Goal: Entertainment & Leisure: Consume media (video, audio)

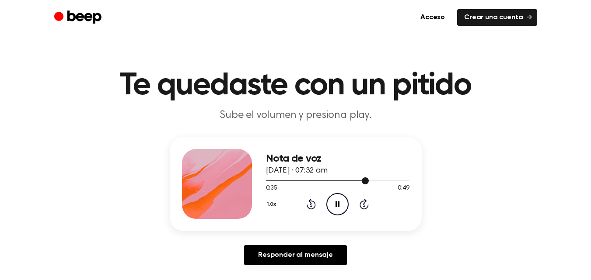
click at [269, 178] on div at bounding box center [337, 180] width 143 height 7
click at [284, 178] on div at bounding box center [337, 180] width 143 height 7
click at [333, 204] on icon "Pause Audio" at bounding box center [337, 204] width 22 height 22
click at [339, 213] on icon "Play Audio" at bounding box center [337, 204] width 22 height 22
click at [339, 213] on icon "Pause Audio" at bounding box center [337, 204] width 22 height 22
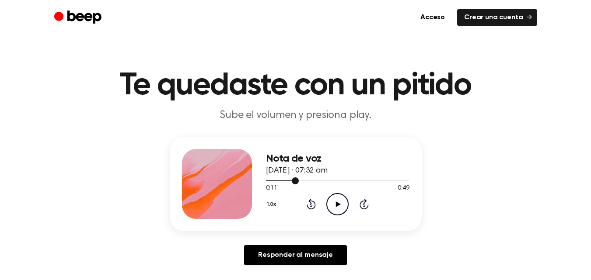
click at [288, 180] on div at bounding box center [337, 180] width 143 height 7
click at [332, 205] on icon "Play Audio" at bounding box center [337, 204] width 22 height 22
click at [333, 197] on icon "Pause Audio" at bounding box center [337, 204] width 22 height 22
click at [332, 204] on icon "Play Audio" at bounding box center [337, 204] width 22 height 22
click at [295, 183] on div at bounding box center [337, 180] width 143 height 7
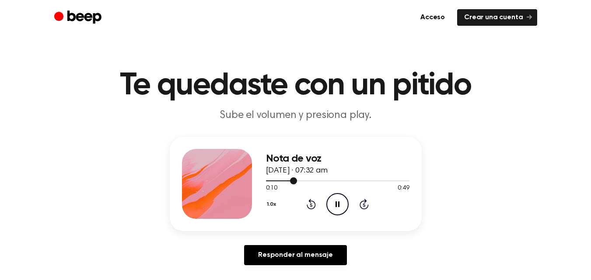
click at [308, 178] on div at bounding box center [337, 180] width 143 height 7
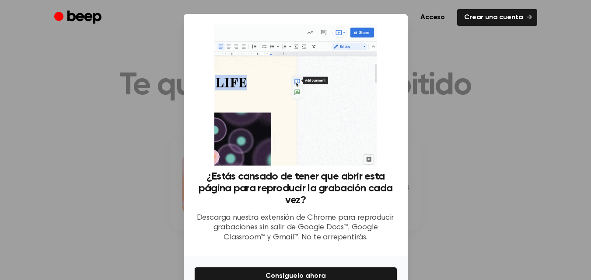
click at [131, 81] on div at bounding box center [295, 140] width 591 height 280
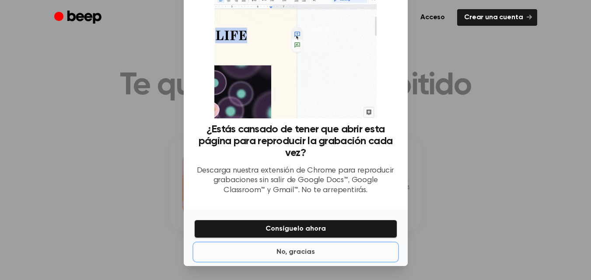
click at [292, 253] on font "No, gracias" at bounding box center [295, 252] width 38 height 7
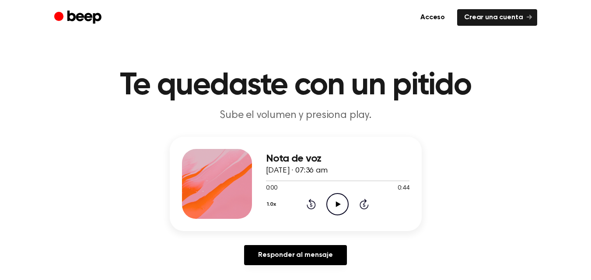
click at [332, 198] on icon "Play Audio" at bounding box center [337, 204] width 22 height 22
click at [315, 176] on div "Nota de voz [DATE] · 07:36 am" at bounding box center [337, 165] width 143 height 24
click at [310, 179] on div at bounding box center [337, 180] width 143 height 7
click at [327, 181] on div at bounding box center [324, 181] width 117 height 1
click at [296, 182] on div at bounding box center [337, 180] width 143 height 7
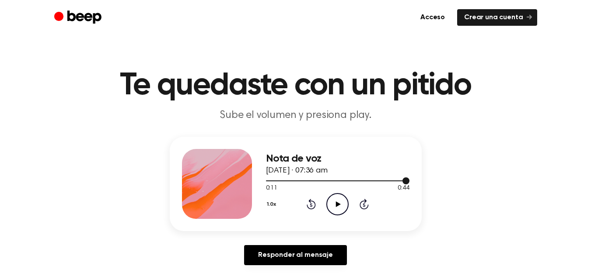
click at [304, 180] on div at bounding box center [337, 180] width 143 height 7
click at [283, 174] on font "[DATE] · 07:36 am" at bounding box center [297, 171] width 62 height 8
click at [267, 181] on div at bounding box center [285, 181] width 38 height 1
click at [333, 201] on icon "Play Audio" at bounding box center [337, 204] width 22 height 22
click at [325, 179] on div at bounding box center [337, 180] width 143 height 7
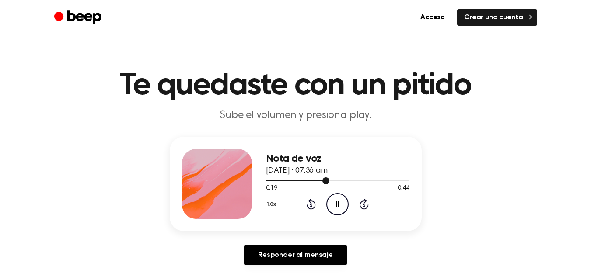
click at [283, 181] on div at bounding box center [298, 181] width 64 height 1
click at [332, 180] on div at bounding box center [337, 180] width 143 height 7
click at [336, 206] on icon at bounding box center [338, 205] width 5 height 6
